Goal: Find specific page/section: Find specific page/section

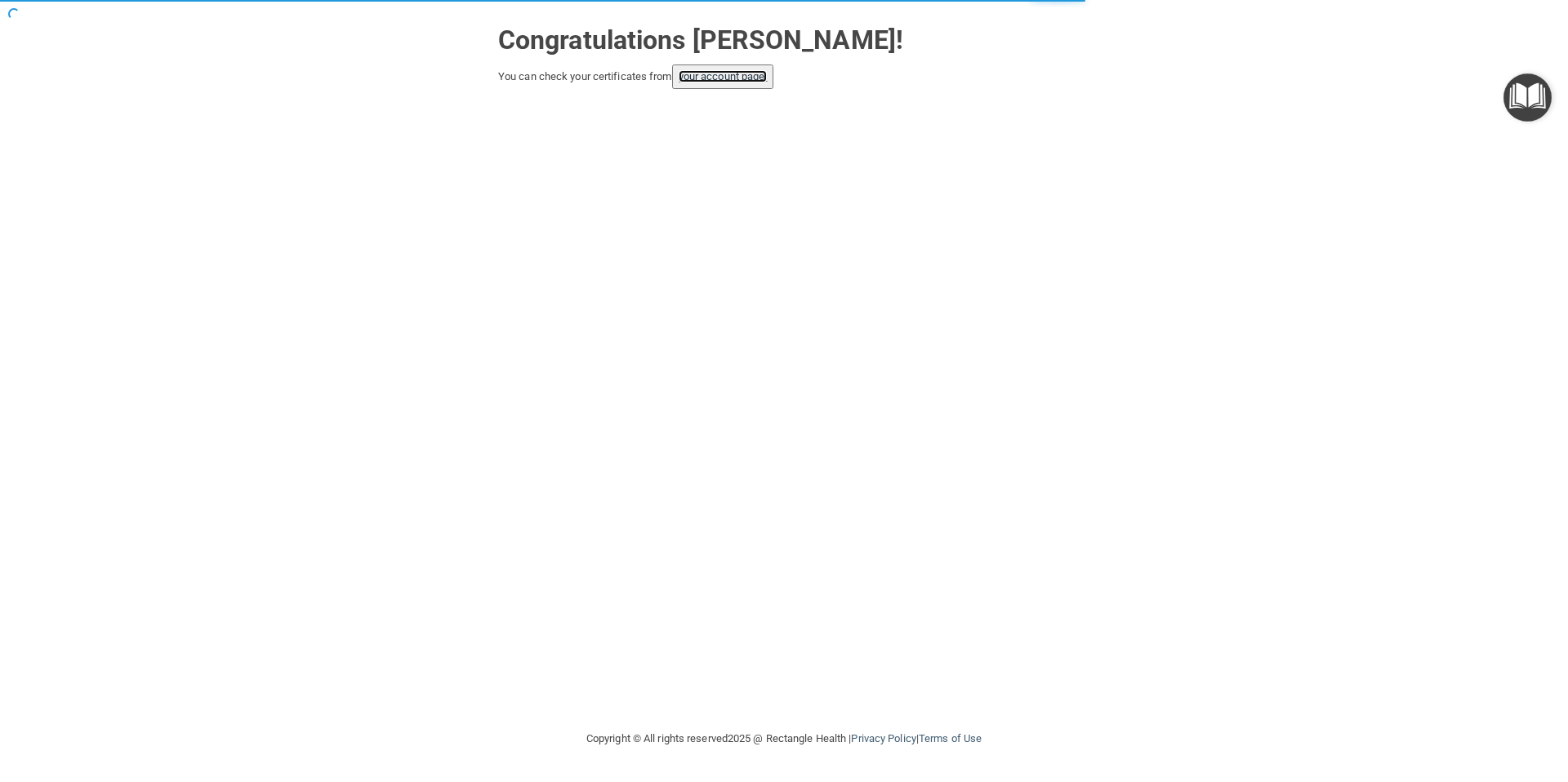
click at [718, 80] on link "your account page!" at bounding box center [723, 76] width 89 height 13
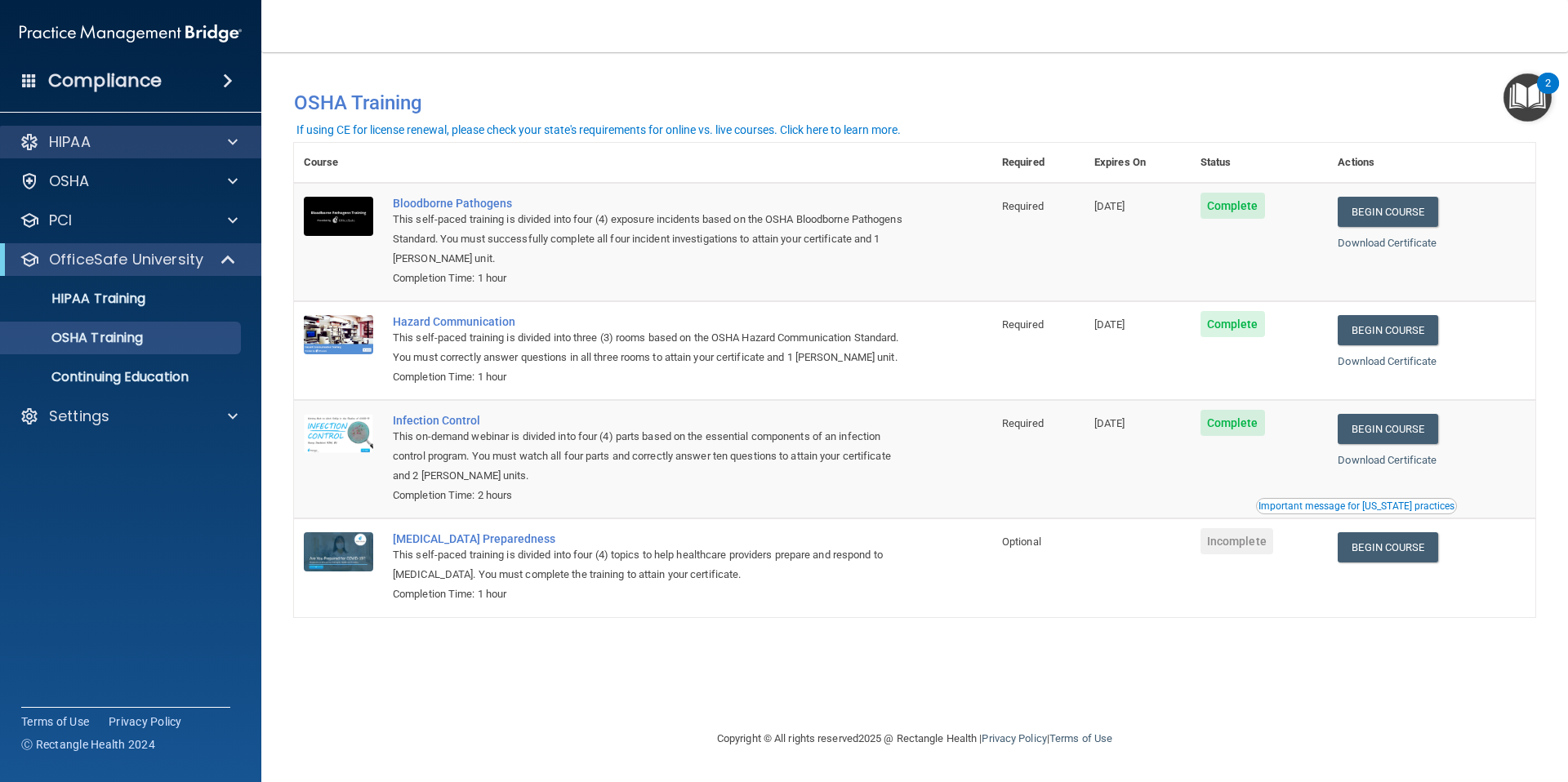
click at [134, 152] on div "HIPAA" at bounding box center [131, 142] width 262 height 33
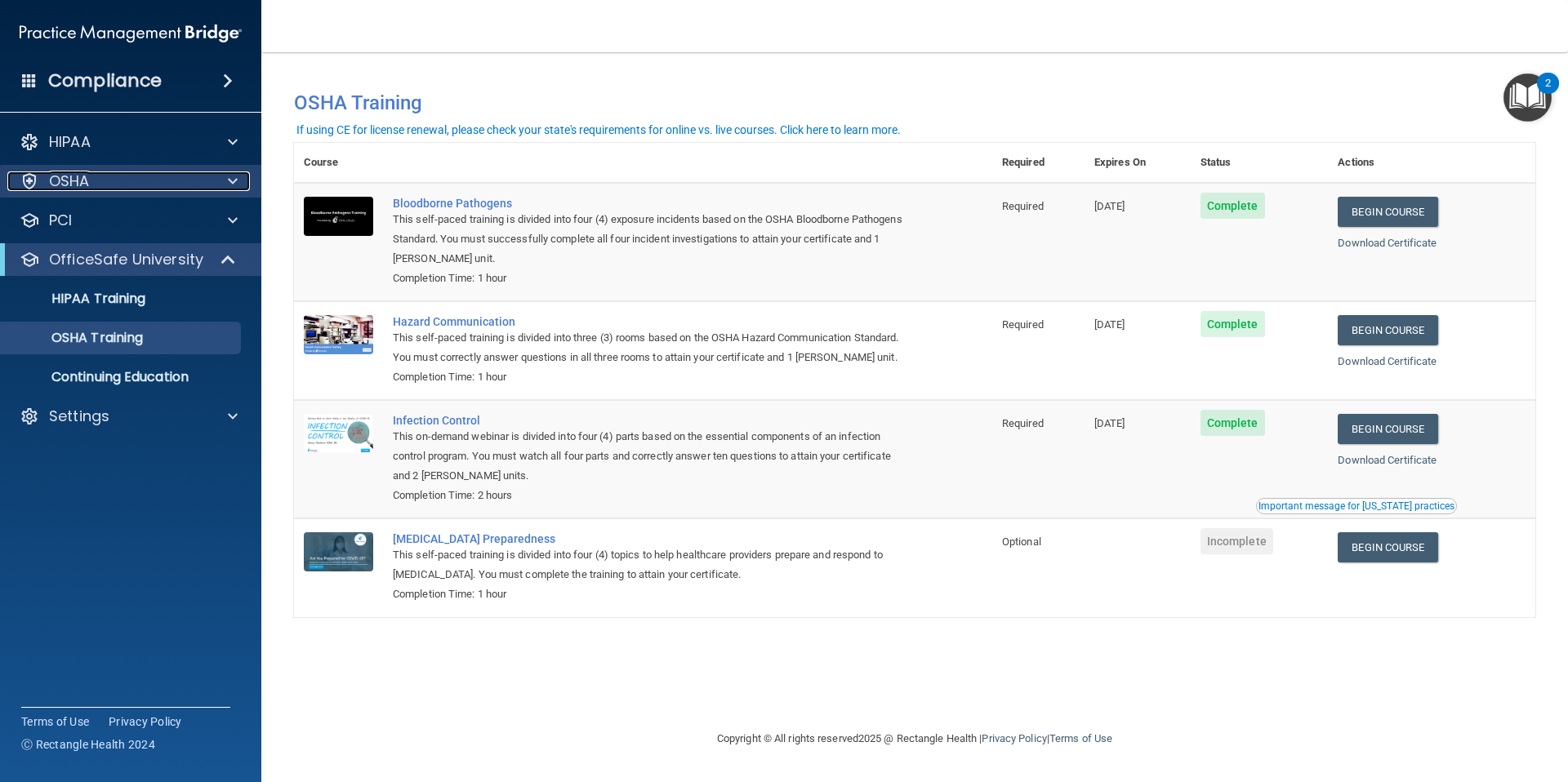
click at [230, 183] on span at bounding box center [232, 181] width 10 height 19
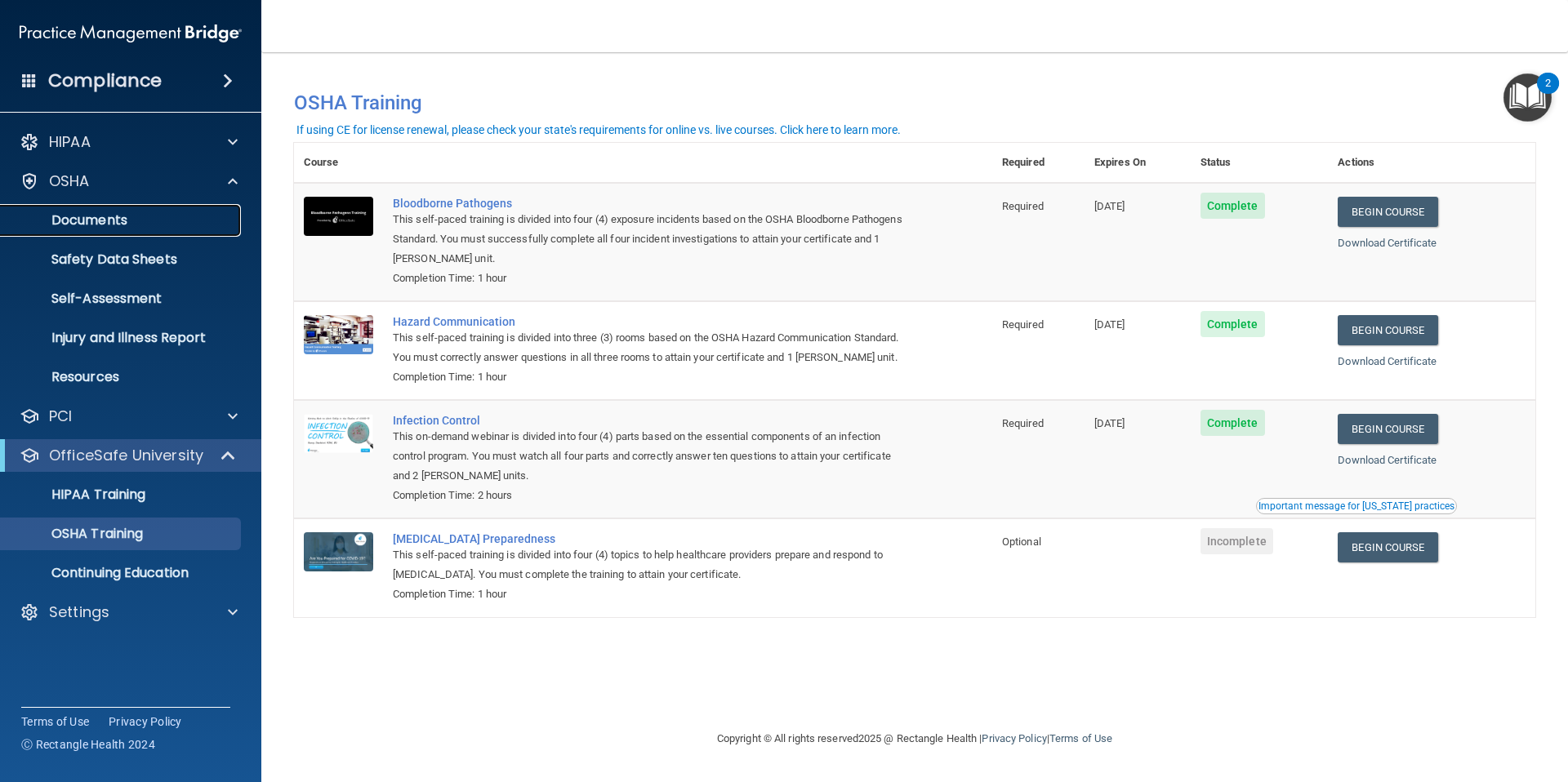
click at [198, 224] on p "Documents" at bounding box center [122, 220] width 223 height 16
